Goal: Task Accomplishment & Management: Manage account settings

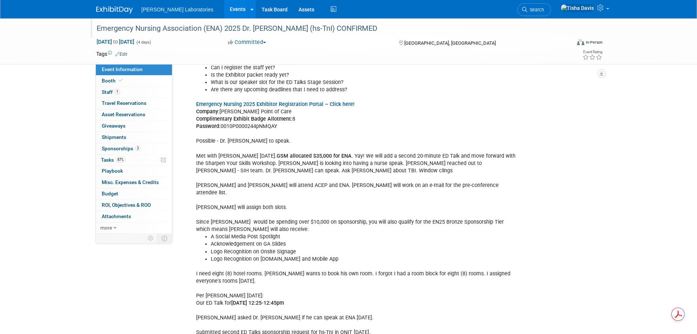
click at [133, 29] on div "Emergency Nursing Association (ENA) 2025 Dr. [PERSON_NAME] (hs-TnI) CONFIRMED" at bounding box center [327, 28] width 466 height 13
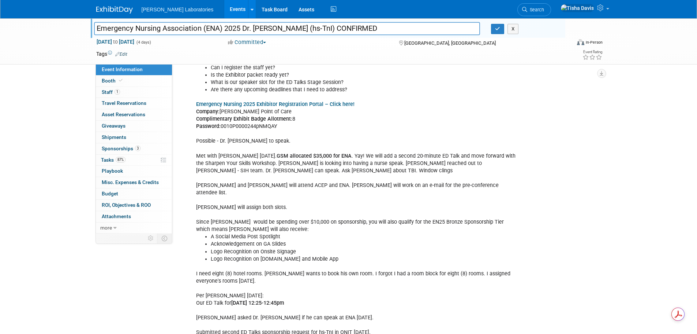
click at [133, 29] on input "Emergency Nursing Association (ENA) 2025 Dr. [PERSON_NAME] (hs-TnI) CONFIRMED" at bounding box center [287, 28] width 387 height 13
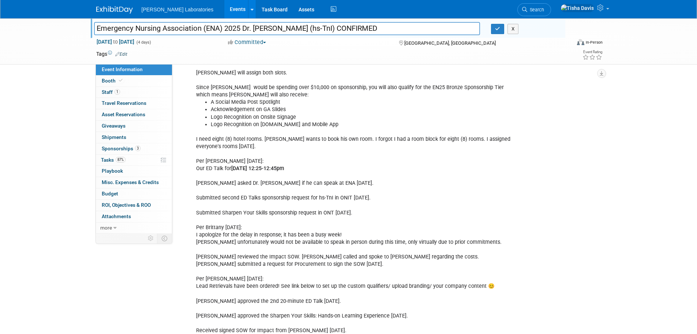
scroll to position [1258, 0]
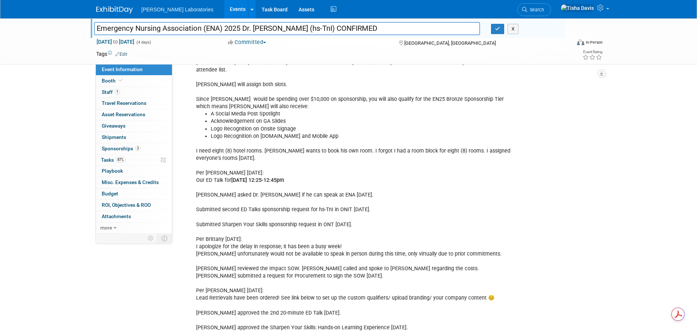
drag, startPoint x: 196, startPoint y: 157, endPoint x: 353, endPoint y: 160, distance: 156.7
copy div "Our ED Talk for Thursday, September 18 from 12:25-12:45pm"
click at [103, 158] on span "Tasks 87%" at bounding box center [113, 160] width 25 height 6
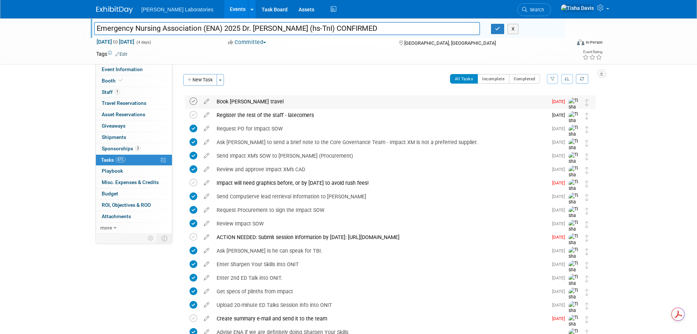
click at [194, 101] on icon at bounding box center [194, 101] width 8 height 8
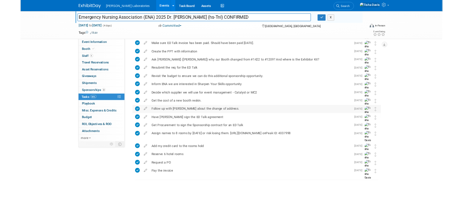
scroll to position [342, 0]
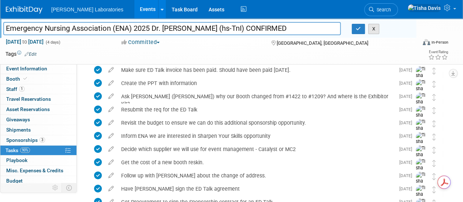
click at [374, 30] on button "X" at bounding box center [373, 29] width 11 height 10
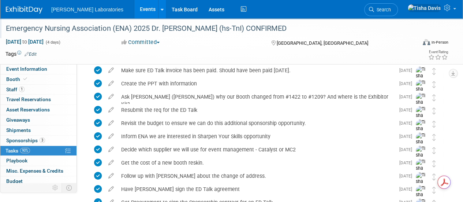
click at [134, 9] on link "Events" at bounding box center [147, 9] width 27 height 18
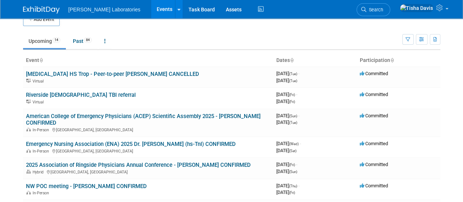
scroll to position [10, 0]
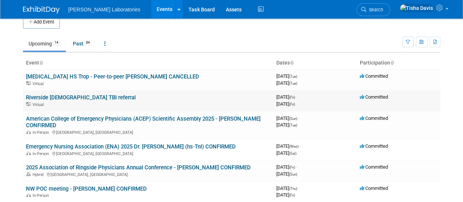
click at [94, 97] on link "Riverside [DEMOGRAPHIC_DATA] TBI referral" at bounding box center [81, 97] width 110 height 7
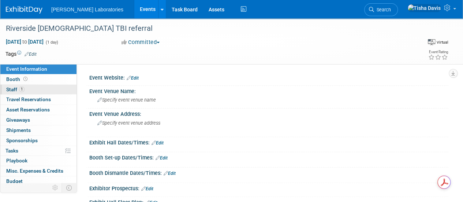
click at [11, 87] on span "Staff 1" at bounding box center [15, 89] width 18 height 6
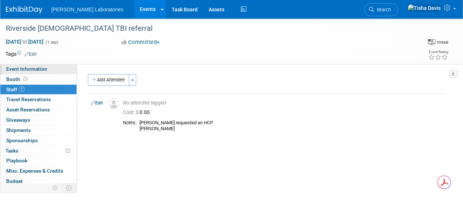
click at [38, 68] on span "Event Information" at bounding box center [26, 69] width 41 height 6
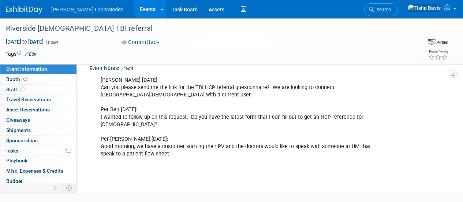
scroll to position [145, 0]
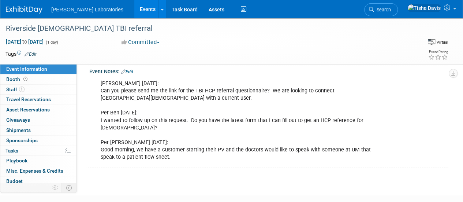
click at [134, 10] on link "Events" at bounding box center [147, 9] width 27 height 18
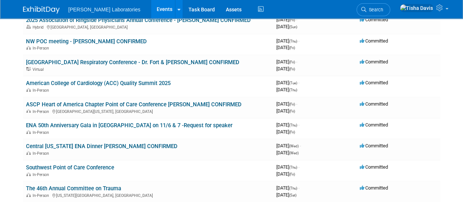
scroll to position [158, 0]
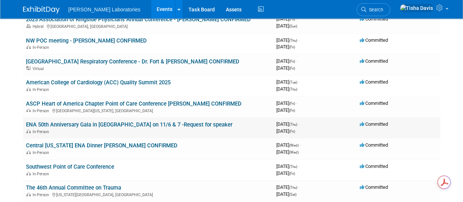
click at [104, 125] on link "ENA 50th Anniversary Gala in [GEOGRAPHIC_DATA] on 11/6 & 7 -Request for speaker" at bounding box center [129, 124] width 206 height 7
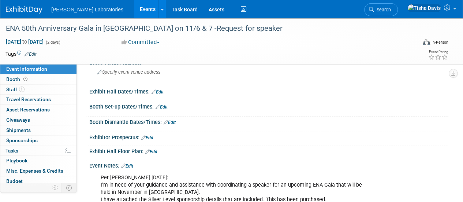
scroll to position [30, 0]
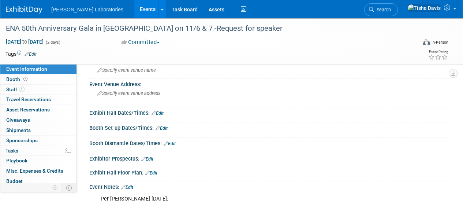
click at [134, 10] on link "Events" at bounding box center [147, 9] width 27 height 18
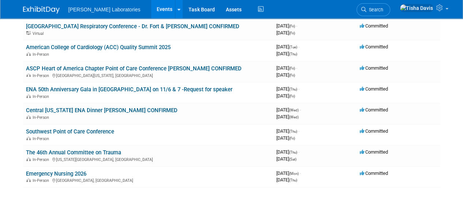
scroll to position [194, 0]
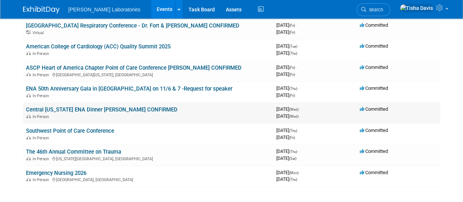
click at [76, 110] on link "Central [US_STATE] ENA Dinner [PERSON_NAME] CONFIRMED" at bounding box center [102, 109] width 152 height 7
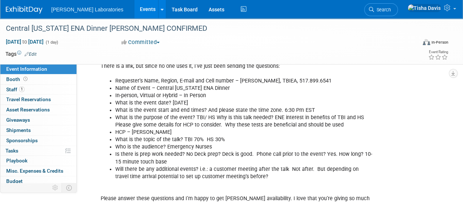
scroll to position [197, 0]
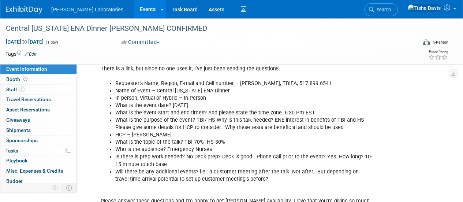
click at [134, 10] on link "Events" at bounding box center [147, 9] width 27 height 18
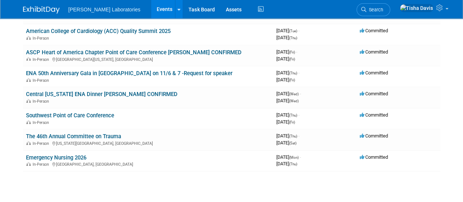
scroll to position [207, 0]
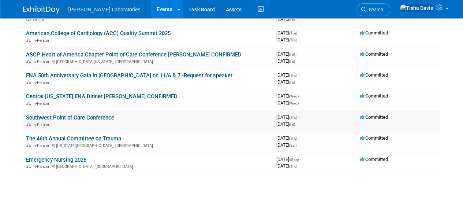
click at [77, 115] on link "Southwest Point of Care Conference" at bounding box center [70, 117] width 88 height 7
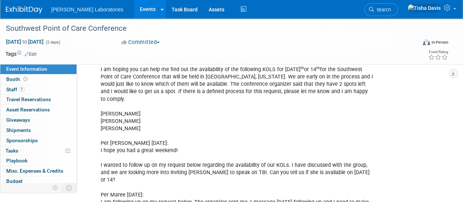
scroll to position [174, 0]
click at [134, 11] on link "Events" at bounding box center [147, 9] width 27 height 18
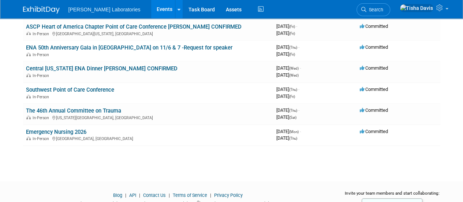
scroll to position [236, 0]
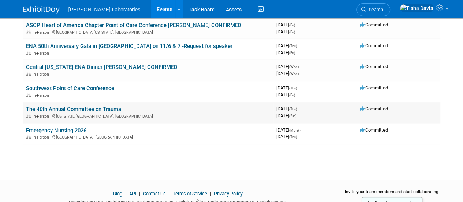
click at [75, 109] on link "The 46th Annual Committee on Trauma" at bounding box center [73, 109] width 95 height 7
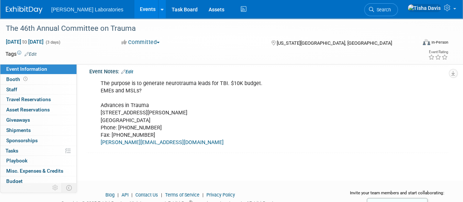
scroll to position [153, 0]
click at [134, 10] on link "Events" at bounding box center [147, 9] width 27 height 18
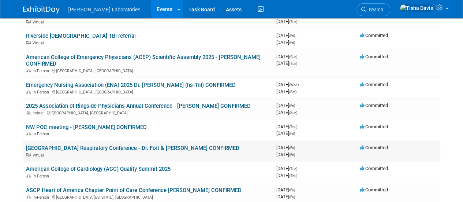
scroll to position [68, 0]
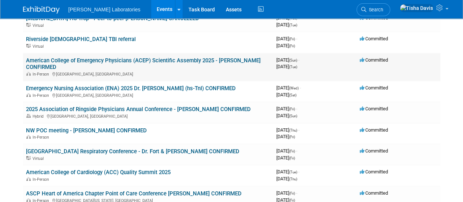
click at [146, 62] on link "American College of Emergency Physicians (ACEP) Scientific Assembly 2025 - [PER…" at bounding box center [143, 64] width 235 height 14
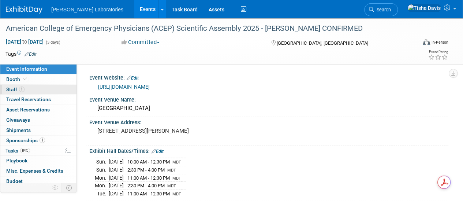
click at [13, 85] on link "1 Staff 1" at bounding box center [38, 90] width 76 height 10
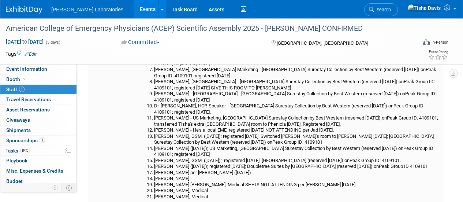
scroll to position [120, 0]
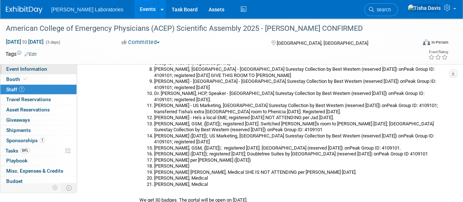
click at [49, 67] on link "Event Information" at bounding box center [38, 69] width 76 height 10
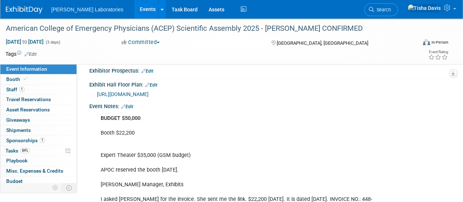
scroll to position [193, 0]
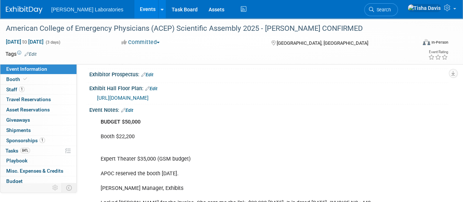
click at [131, 108] on link "Edit" at bounding box center [127, 110] width 12 height 5
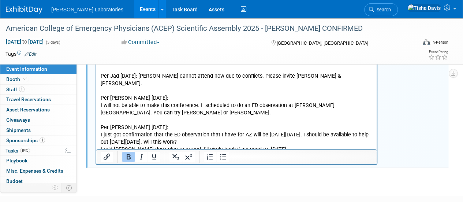
scroll to position [1230, 0]
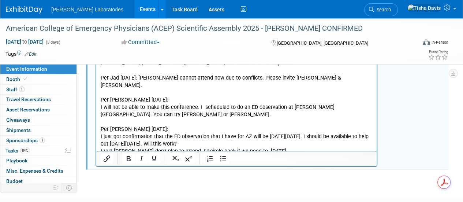
click at [304, 130] on p "I asked Karen if Bob can attend 8/5/25. Bob is unable to attend ACEP. Per Jeff …" at bounding box center [237, 8] width 272 height 294
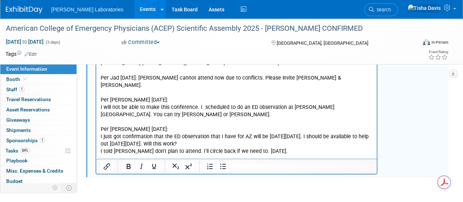
click at [304, 130] on p "I asked Karen if Bob can attend 8/5/25. Bob is unable to attend ACEP. Per Jeff …" at bounding box center [237, 8] width 272 height 294
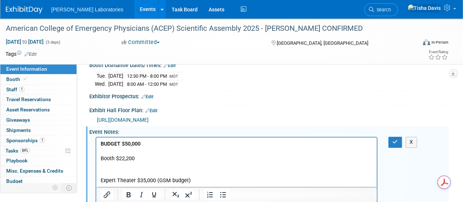
scroll to position [168, 0]
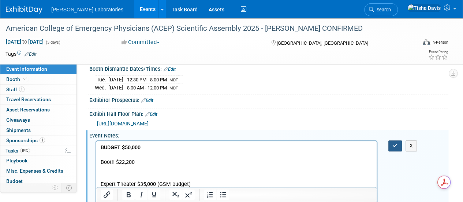
click at [394, 143] on icon "button" at bounding box center [394, 145] width 5 height 5
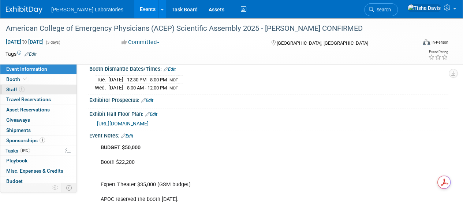
click at [12, 88] on span "Staff 1" at bounding box center [15, 89] width 18 height 6
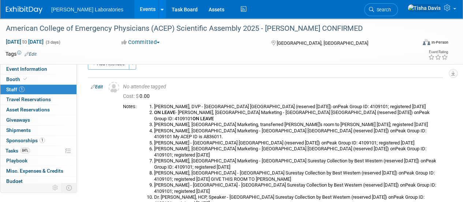
scroll to position [0, 0]
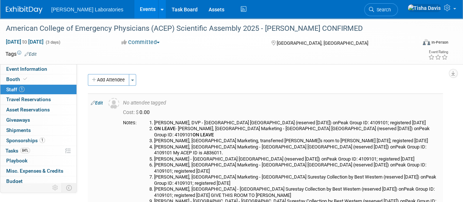
click at [101, 102] on link "Edit" at bounding box center [97, 102] width 12 height 5
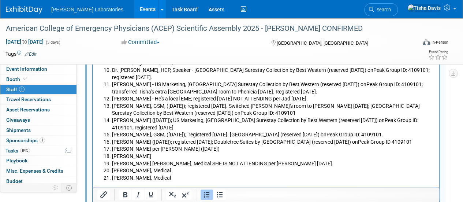
scroll to position [357, 0]
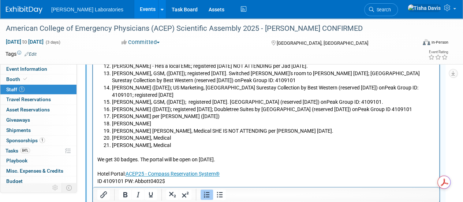
click at [211, 120] on li "Stacey Stafford" at bounding box center [273, 123] width 323 height 7
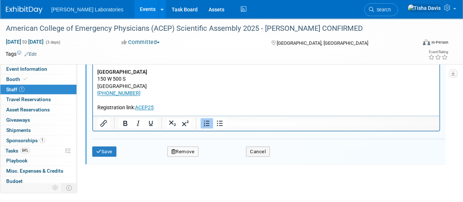
scroll to position [607, 0]
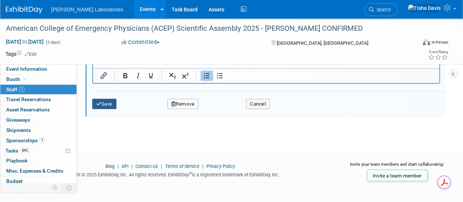
click at [110, 105] on button "Save" at bounding box center [104, 103] width 24 height 10
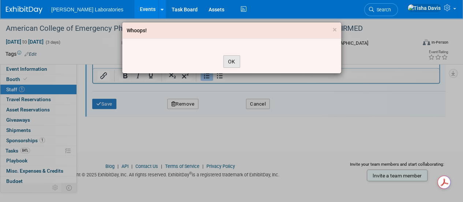
click at [233, 57] on button "OK" at bounding box center [231, 61] width 17 height 12
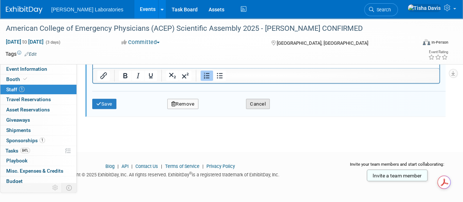
click at [256, 102] on button "Cancel" at bounding box center [258, 103] width 24 height 10
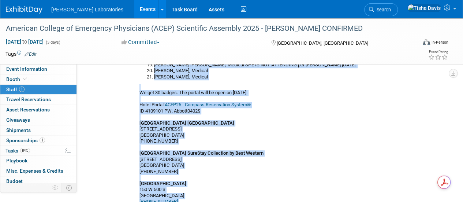
scroll to position [321, 0]
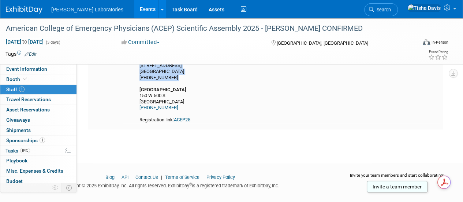
drag, startPoint x: 150, startPoint y: 82, endPoint x: 329, endPoint y: 86, distance: 178.7
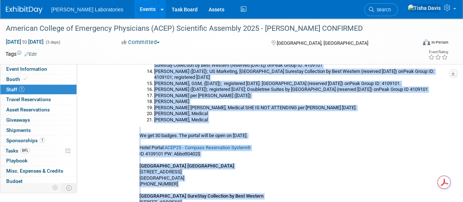
scroll to position [205, 0]
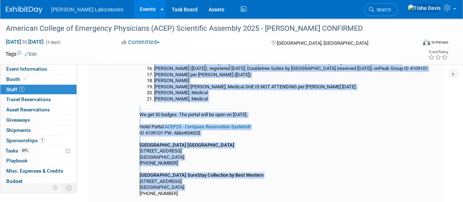
click at [397, 90] on li "Jennifer Joe, Medical SHE IS NOT ATTENDING per Jerry 8/21/25." at bounding box center [297, 87] width 286 height 6
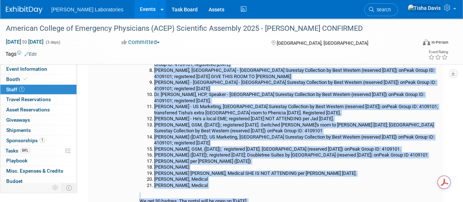
scroll to position [135, 0]
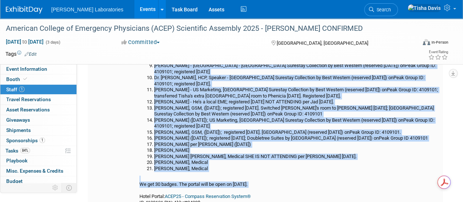
drag, startPoint x: 154, startPoint y: 78, endPoint x: 212, endPoint y: 173, distance: 110.9
click at [212, 172] on ol "Jerry Long, DVP - Radisson Hotel Salt Lake City Downtown (reserved 7/17/25) onP…" at bounding box center [289, 77] width 301 height 187
copy ol "Jerry Long, DVP - Radisson Hotel Salt Lake City Downtown (reserved 7/17/25) onP…"
click at [41, 169] on span "Misc. Expenses & Credits 0" at bounding box center [34, 171] width 57 height 6
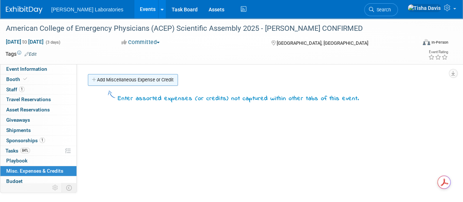
click at [133, 80] on link "Add Miscellaneous Expense or Credit" at bounding box center [133, 80] width 90 height 12
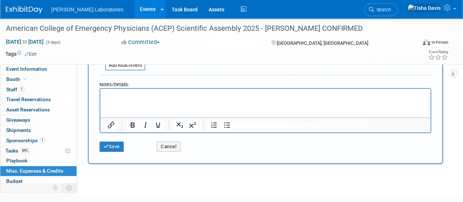
scroll to position [167, 0]
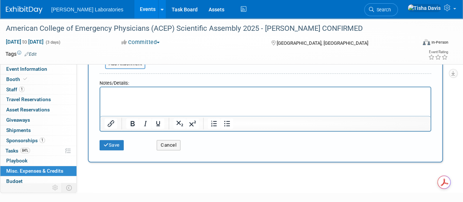
click at [327, 93] on p "Rich Text Area. Press ALT-0 for help." at bounding box center [266, 93] width 322 height 7
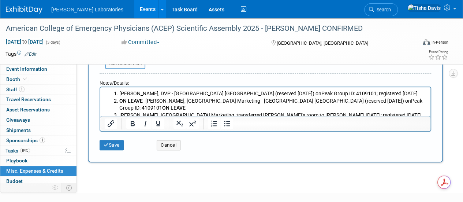
scroll to position [300, 0]
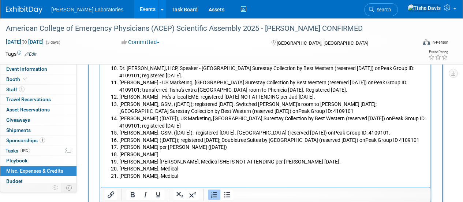
click at [199, 159] on li "Stacey Stafford" at bounding box center [272, 154] width 307 height 7
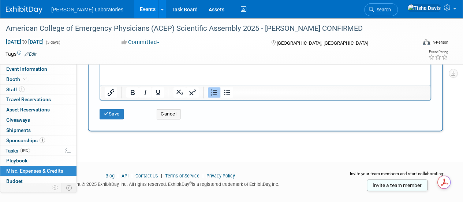
scroll to position [423, 0]
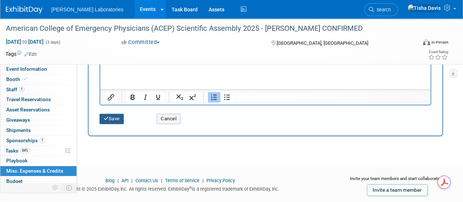
click at [116, 116] on button "Save" at bounding box center [112, 118] width 24 height 10
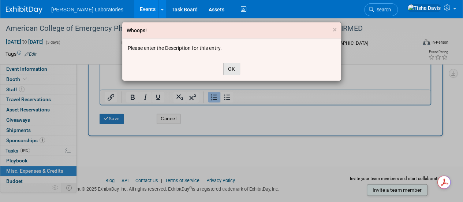
click at [231, 70] on button "OK" at bounding box center [231, 69] width 17 height 12
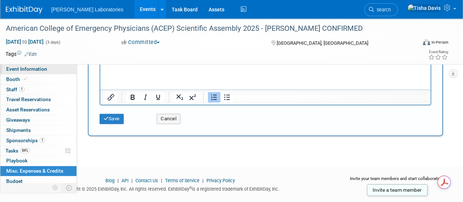
click at [43, 68] on span "Event Information" at bounding box center [26, 69] width 41 height 6
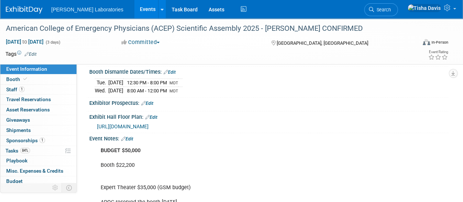
scroll to position [163, 0]
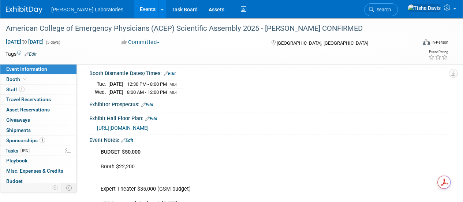
click at [133, 138] on link "Edit" at bounding box center [127, 140] width 12 height 5
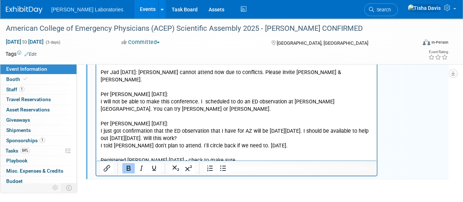
scroll to position [1237, 0]
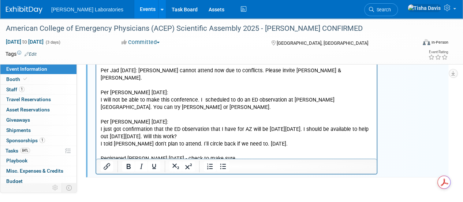
click at [269, 139] on p "I asked Karen if Bob can attend 8/5/25. Bob is unable to attend ACEP. Per Jeff …" at bounding box center [237, 8] width 272 height 309
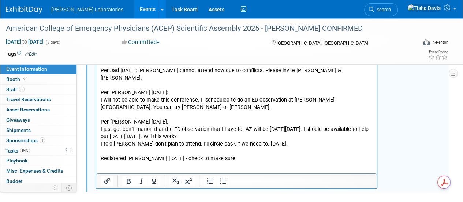
scroll to position [1458, 0]
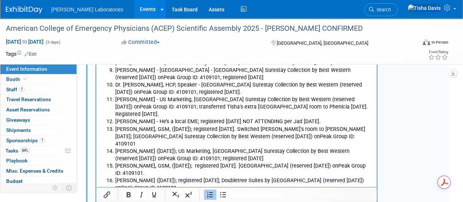
click at [197, 199] on li "Stacey Stafford" at bounding box center [243, 202] width 257 height 7
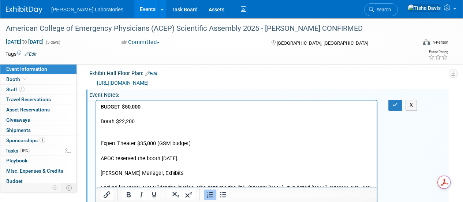
scroll to position [197, 0]
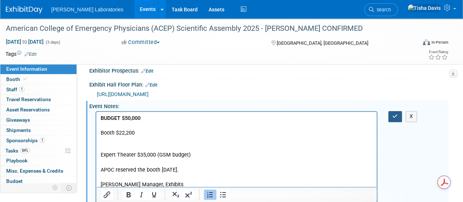
click at [393, 113] on icon "button" at bounding box center [394, 115] width 5 height 5
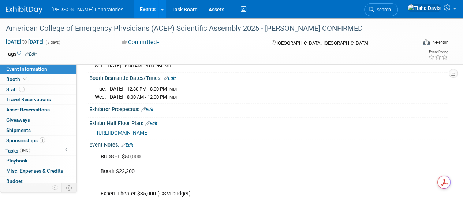
scroll to position [156, 0]
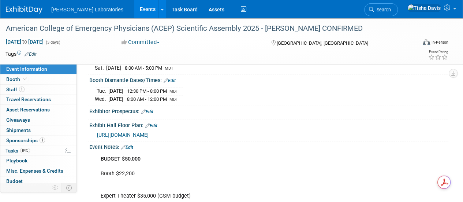
click at [132, 145] on link "Edit" at bounding box center [127, 147] width 12 height 5
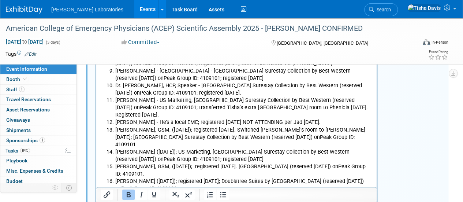
scroll to position [1453, 0]
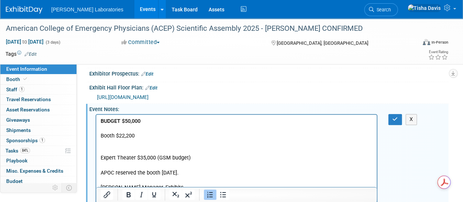
scroll to position [205, 0]
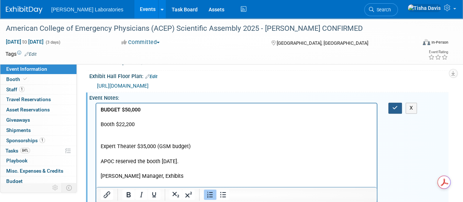
click at [395, 105] on icon "button" at bounding box center [394, 107] width 5 height 5
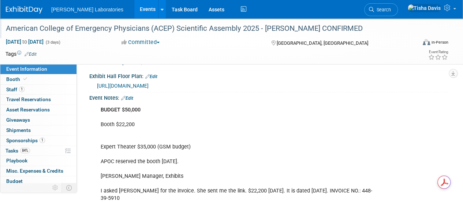
click at [132, 29] on div "American College of Emergency Physicians (ACEP) Scientific Assembly 2025 - [PER…" at bounding box center [206, 28] width 407 height 13
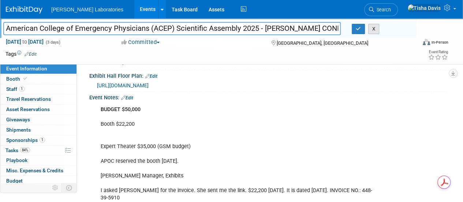
click at [372, 31] on button "X" at bounding box center [373, 29] width 11 height 10
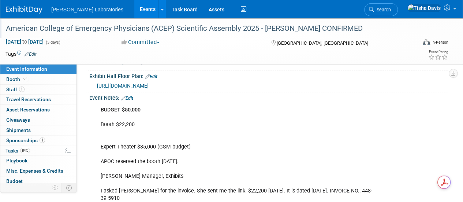
click at [134, 11] on link "Events" at bounding box center [147, 9] width 27 height 18
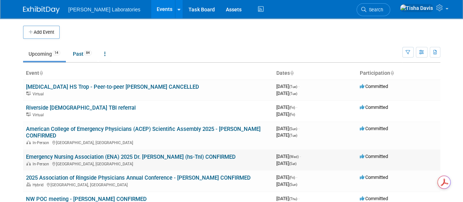
click at [72, 153] on link "Emergency Nursing Association (ENA) 2025 Dr. [PERSON_NAME] (hs-TnI) CONFIRMED" at bounding box center [131, 156] width 210 height 7
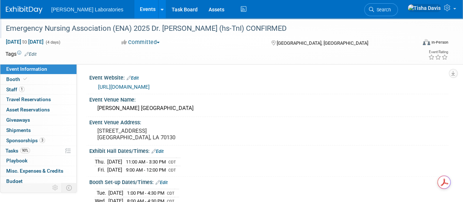
click at [109, 29] on div "Emergency Nursing Association (ENA) 2025 Dr. [PERSON_NAME] (hs-TnI) CONFIRMED" at bounding box center [206, 28] width 407 height 13
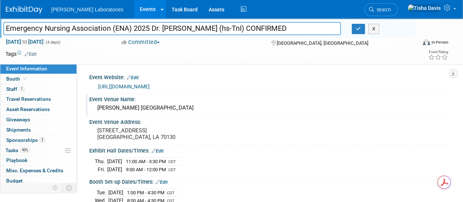
click at [351, 98] on div "Event Venue Name:" at bounding box center [268, 98] width 359 height 9
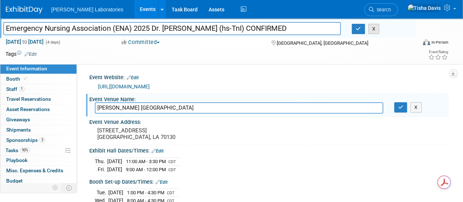
click at [376, 32] on button "X" at bounding box center [373, 29] width 11 height 10
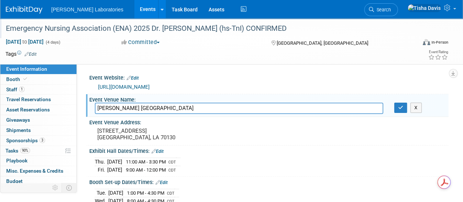
click at [103, 30] on div "Emergency Nursing Association (ENA) 2025 Dr. [PERSON_NAME] (hs-TnI) CONFIRMED" at bounding box center [206, 28] width 407 height 13
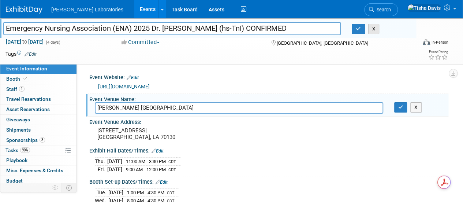
click at [374, 29] on button "X" at bounding box center [373, 29] width 11 height 10
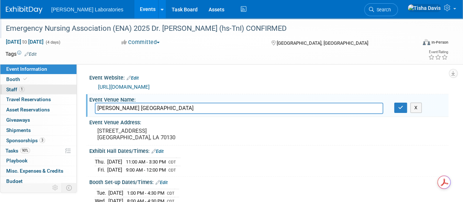
click at [12, 90] on span "Staff 1" at bounding box center [15, 89] width 18 height 6
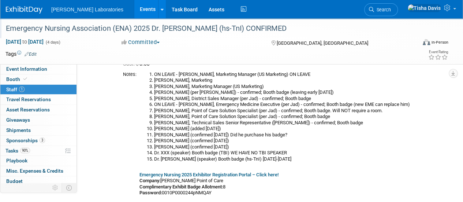
scroll to position [47, 0]
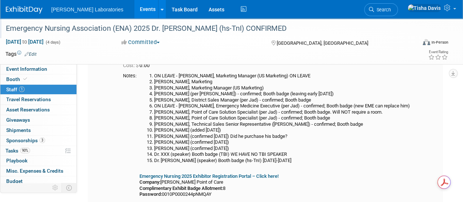
click at [243, 146] on li "Lorraine Kelly (confirmed 8/21/25)" at bounding box center [297, 148] width 286 height 6
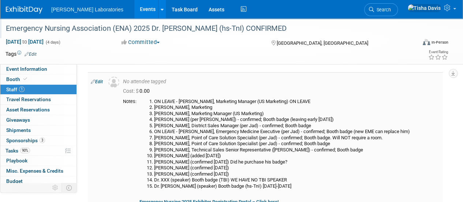
scroll to position [21, 0]
click at [96, 83] on link "Edit" at bounding box center [97, 81] width 12 height 5
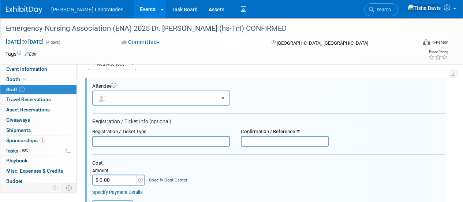
scroll to position [0, 0]
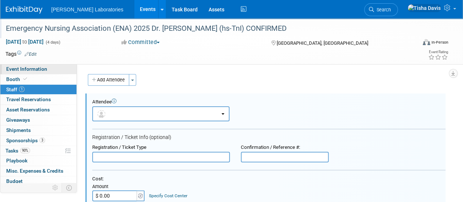
click at [32, 68] on span "Event Information" at bounding box center [26, 69] width 41 height 6
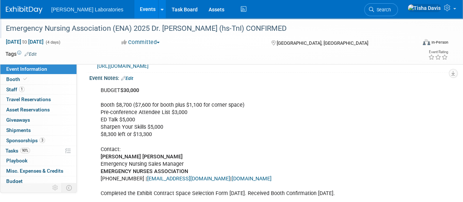
scroll to position [180, 0]
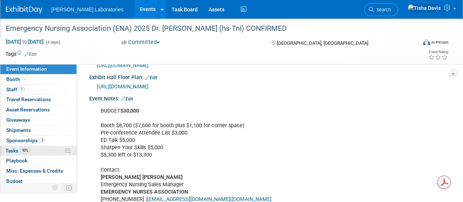
click at [12, 150] on span "Tasks 90%" at bounding box center [17, 151] width 25 height 6
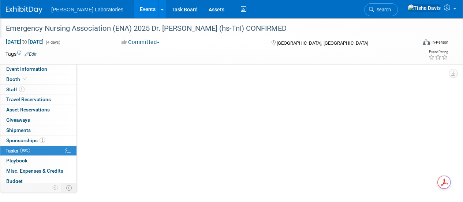
scroll to position [0, 0]
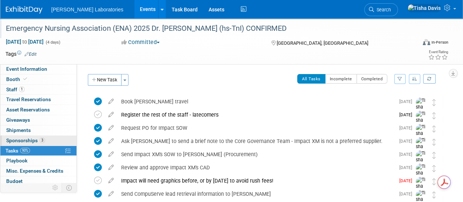
click at [16, 141] on span "Sponsorships 3" at bounding box center [25, 140] width 39 height 6
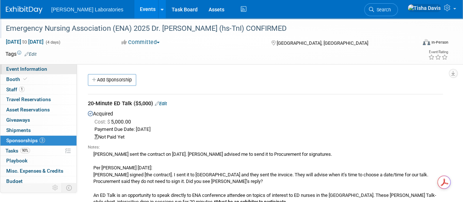
click at [45, 68] on span "Event Information" at bounding box center [26, 69] width 41 height 6
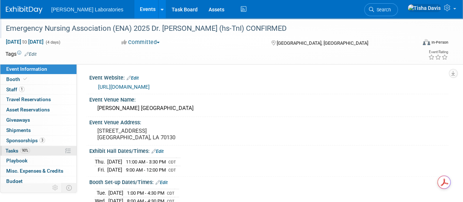
click at [12, 148] on span "Tasks 90%" at bounding box center [17, 151] width 25 height 6
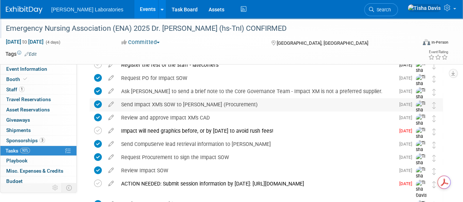
scroll to position [50, 0]
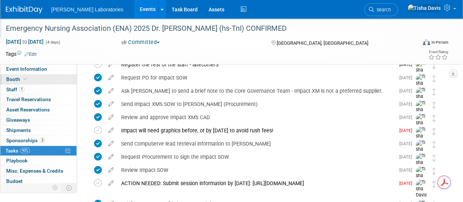
click at [14, 77] on span "Booth" at bounding box center [17, 79] width 22 height 6
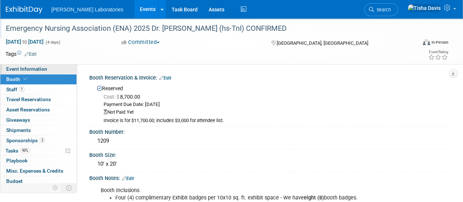
click at [27, 69] on span "Event Information" at bounding box center [26, 69] width 41 height 6
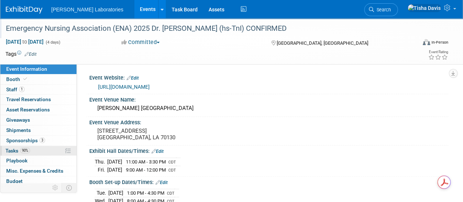
click at [12, 149] on span "Tasks 90%" at bounding box center [17, 151] width 25 height 6
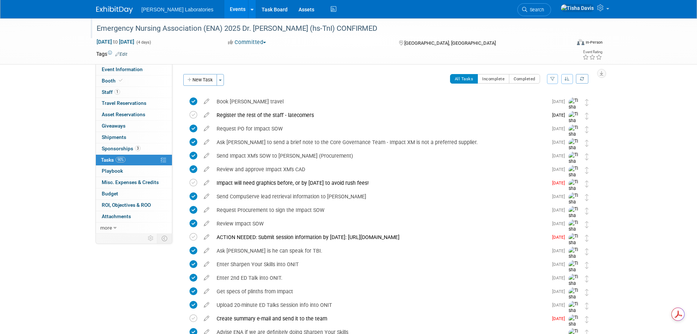
click at [224, 9] on link "Events" at bounding box center [237, 9] width 27 height 18
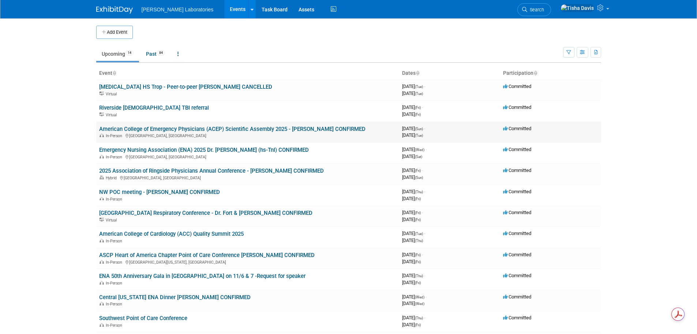
click at [206, 129] on link "American College of Emergency Physicians (ACEP) Scientific Assembly 2025 - [PER…" at bounding box center [232, 129] width 267 height 7
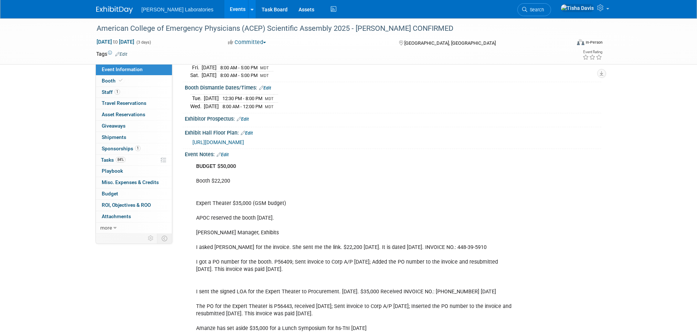
scroll to position [132, 0]
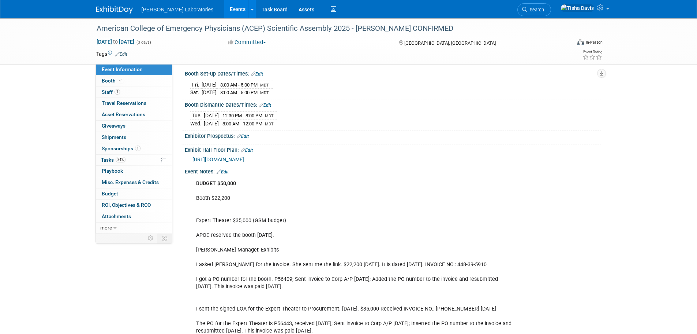
click at [228, 169] on link "Edit" at bounding box center [223, 171] width 12 height 5
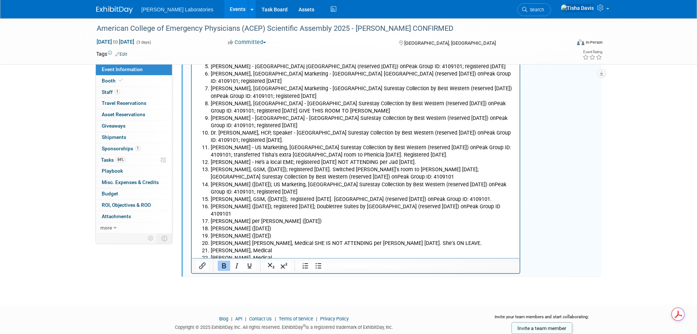
scroll to position [1315, 0]
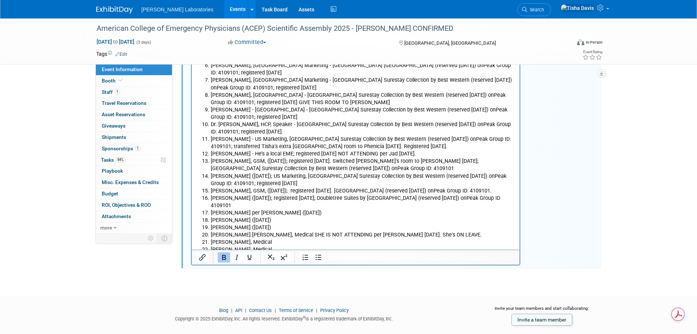
click at [331, 224] on li "Kara Giddings (8/25/25)" at bounding box center [363, 227] width 305 height 7
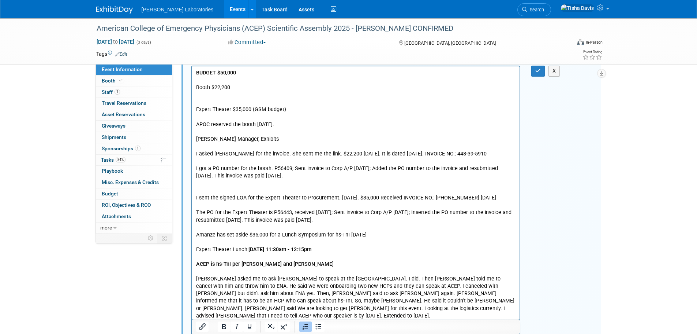
scroll to position [144, 0]
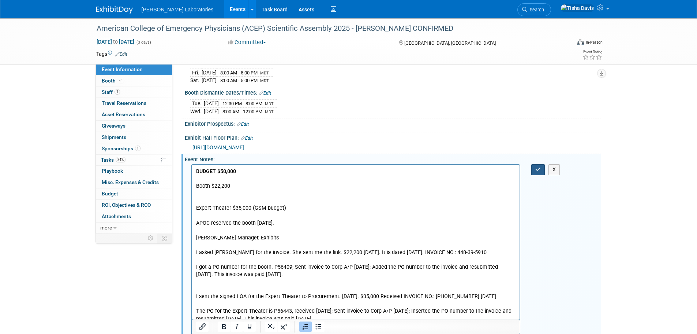
click at [540, 169] on icon "button" at bounding box center [538, 169] width 5 height 5
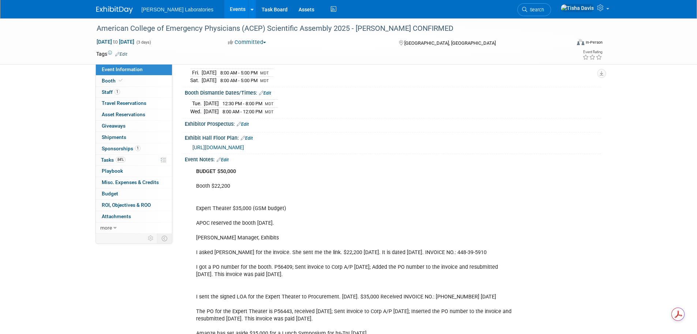
click at [228, 157] on link "Edit" at bounding box center [223, 159] width 12 height 5
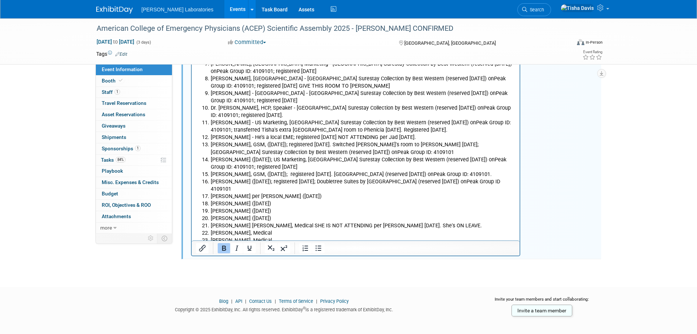
scroll to position [1342, 0]
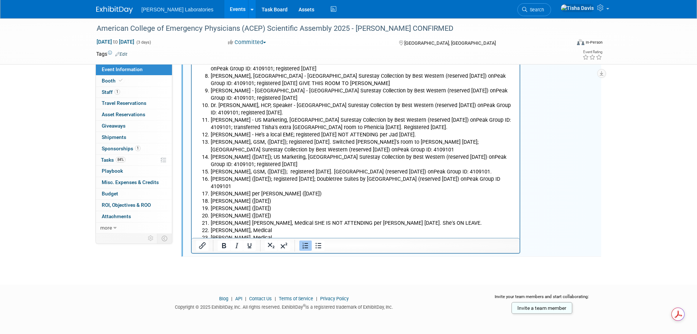
click at [282, 212] on li "Kathryn Messina (8/25/25)" at bounding box center [363, 215] width 305 height 7
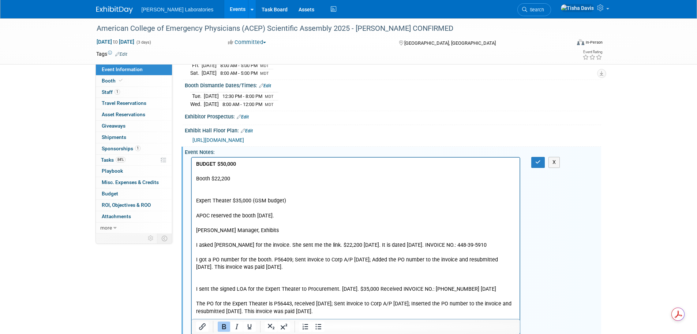
scroll to position [148, 0]
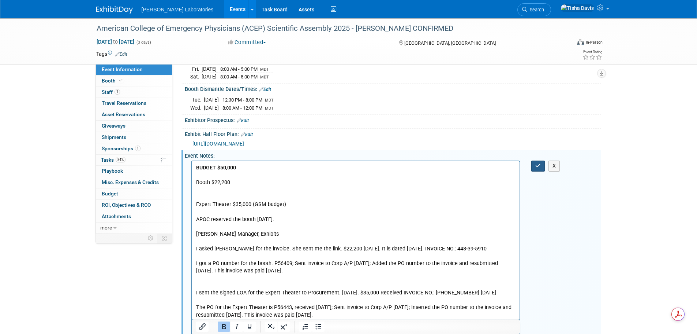
click at [537, 163] on icon "button" at bounding box center [538, 165] width 5 height 5
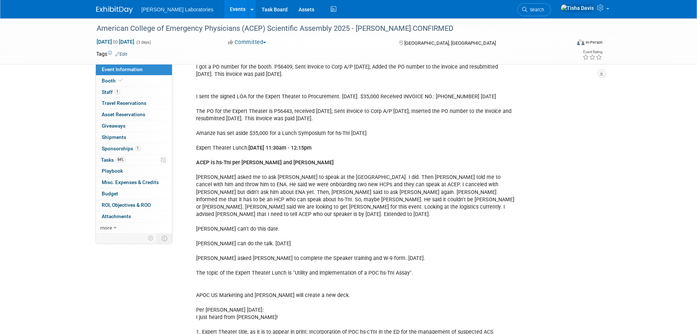
scroll to position [359, 0]
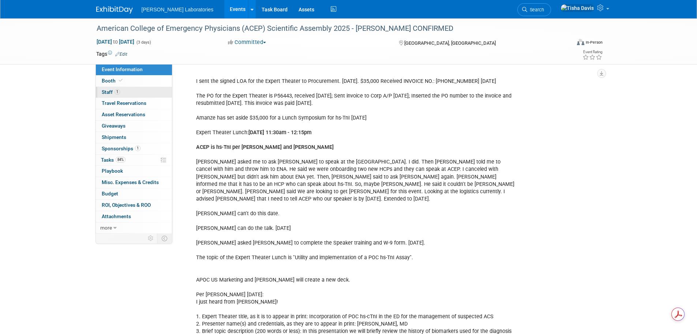
click at [106, 89] on span "Staff 1" at bounding box center [111, 92] width 18 height 6
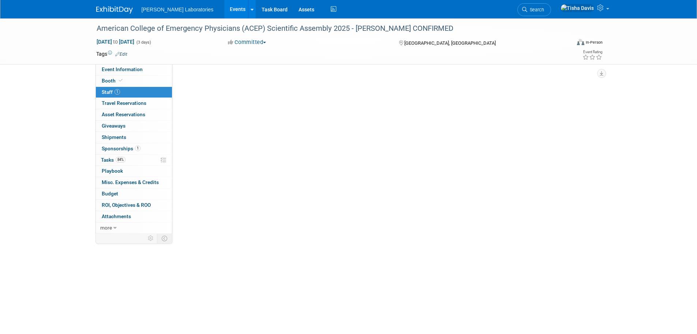
scroll to position [0, 0]
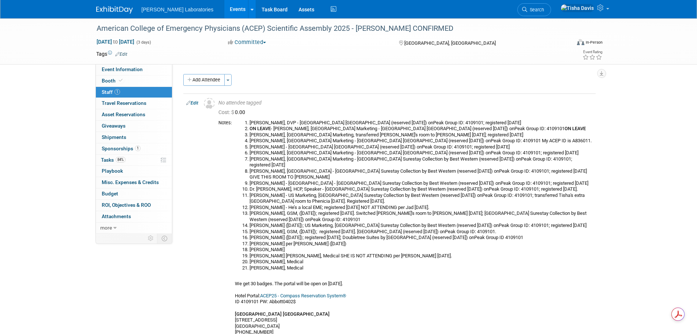
click at [224, 8] on link "Events" at bounding box center [237, 9] width 27 height 18
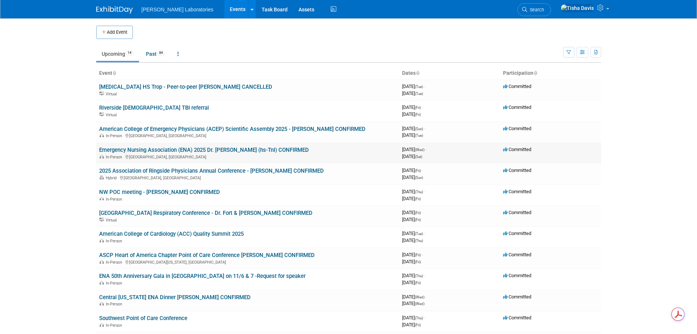
click at [191, 151] on link "Emergency Nursing Association (ENA) 2025 Dr. [PERSON_NAME] (hs-TnI) CONFIRMED" at bounding box center [204, 149] width 210 height 7
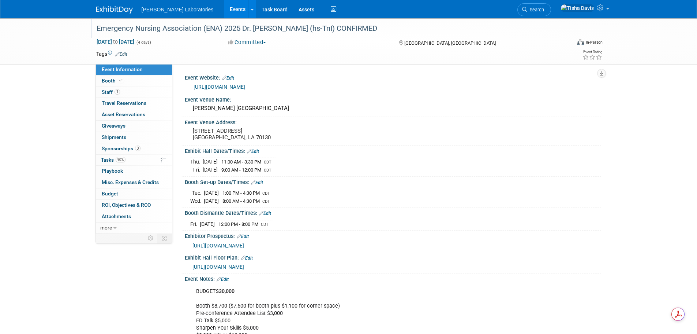
click at [172, 29] on div "Emergency Nursing Association (ENA) 2025 Dr. [PERSON_NAME] (hs-TnI) CONFIRMED" at bounding box center [327, 28] width 466 height 13
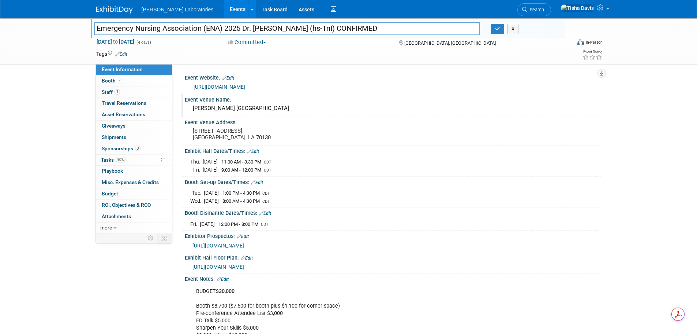
click at [226, 108] on div "[PERSON_NAME] [GEOGRAPHIC_DATA]" at bounding box center [393, 108] width 406 height 11
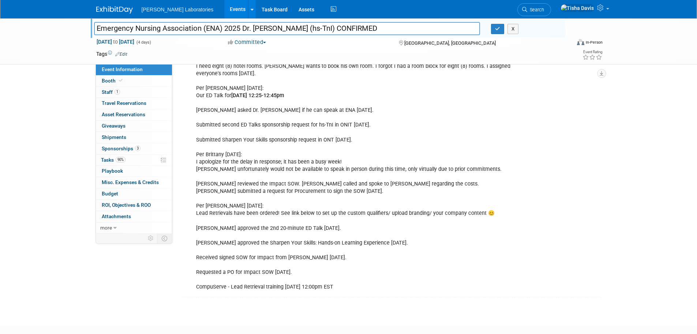
scroll to position [947, 0]
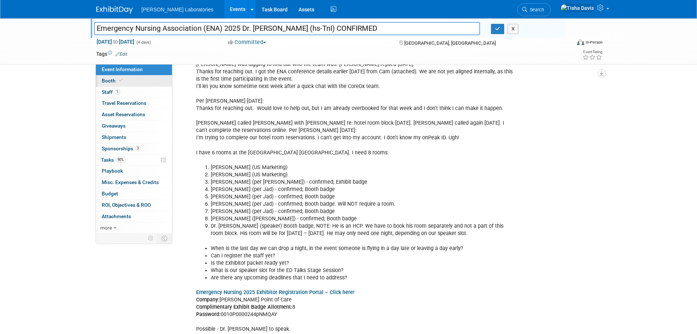
click at [106, 77] on link "Booth" at bounding box center [134, 80] width 76 height 11
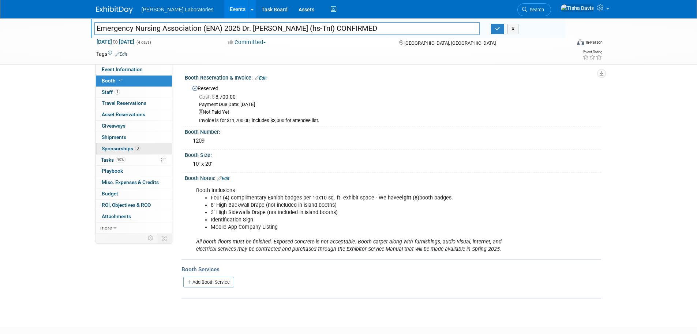
click at [117, 148] on span "Sponsorships 3" at bounding box center [121, 148] width 39 height 6
